Goal: Check status: Check status

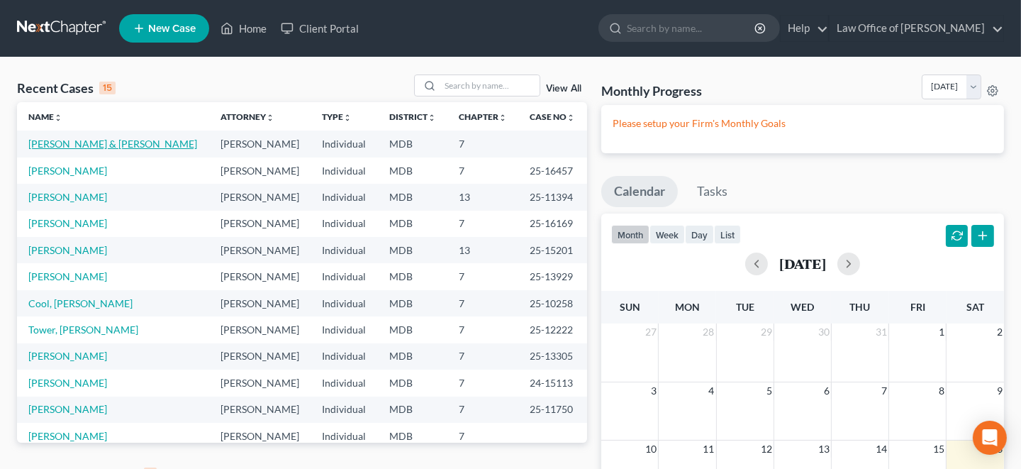
click at [117, 141] on link "[PERSON_NAME] & [PERSON_NAME]" at bounding box center [112, 144] width 169 height 12
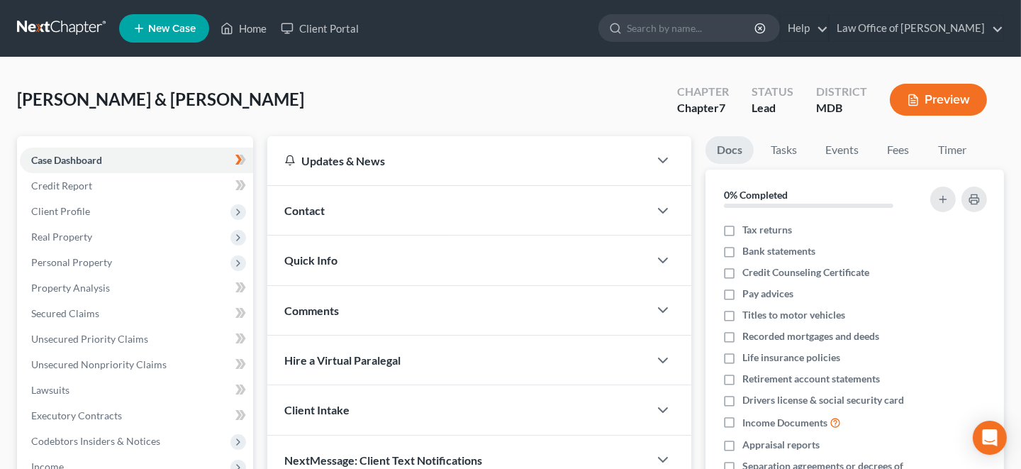
click at [167, 23] on span "New Case" at bounding box center [172, 28] width 48 height 11
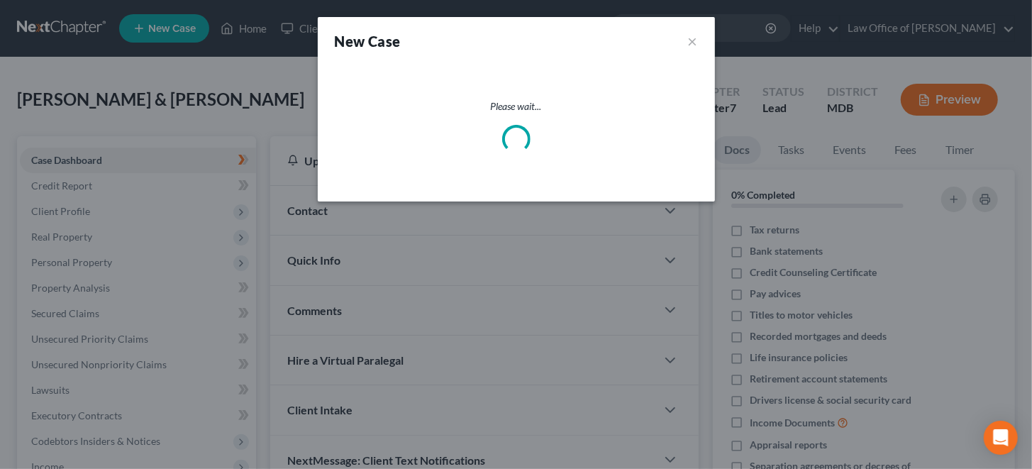
select select "38"
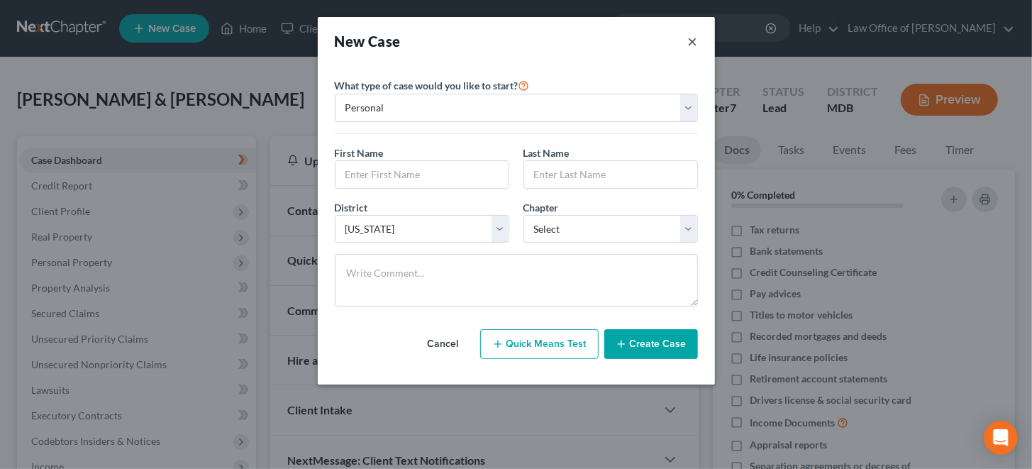
drag, startPoint x: 692, startPoint y: 36, endPoint x: 626, endPoint y: 42, distance: 66.2
click at [691, 35] on button "×" at bounding box center [693, 41] width 10 height 20
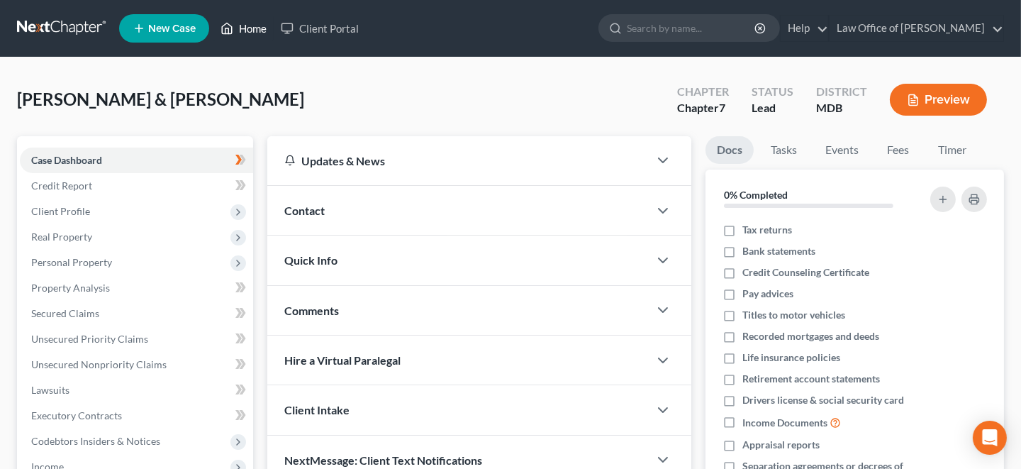
click at [252, 22] on link "Home" at bounding box center [243, 29] width 60 height 26
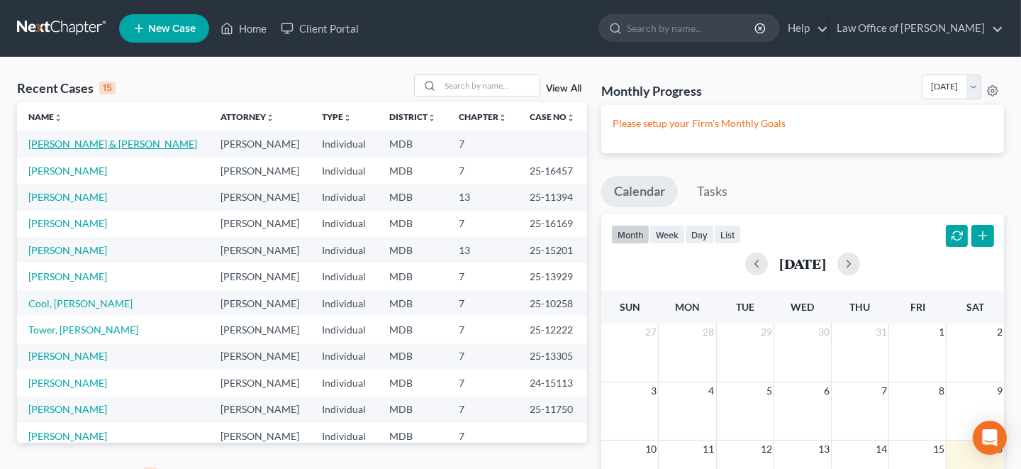
click at [113, 142] on link "[PERSON_NAME] & [PERSON_NAME]" at bounding box center [112, 144] width 169 height 12
